Goal: Transaction & Acquisition: Subscribe to service/newsletter

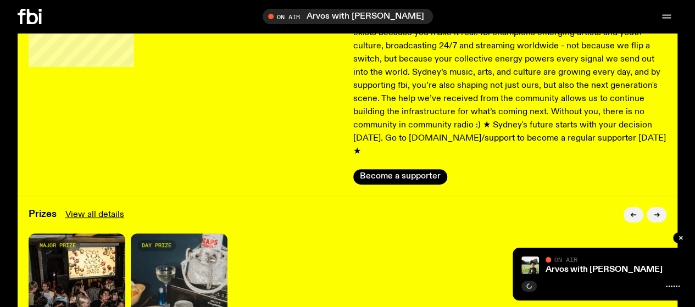
scroll to position [102, 0]
click at [424, 169] on button "Become a supporter" at bounding box center [400, 176] width 94 height 15
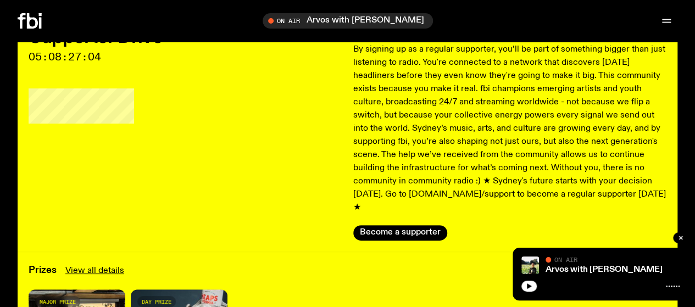
scroll to position [0, 0]
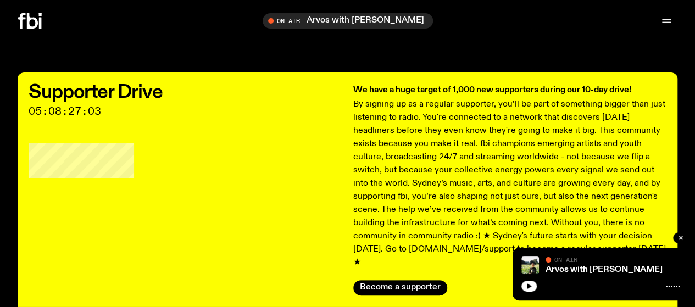
click at [0, 0] on span "Tune in live" at bounding box center [0, 0] width 0 height 0
drag, startPoint x: 459, startPoint y: 21, endPoint x: 459, endPoint y: 29, distance: 7.1
click at [0, 0] on icon "button" at bounding box center [0, 0] width 0 height 0
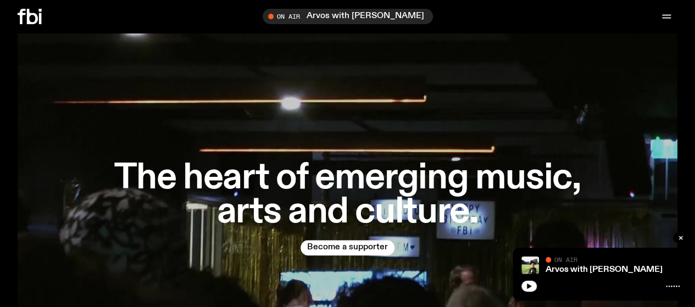
scroll to position [542, 0]
